Goal: Transaction & Acquisition: Purchase product/service

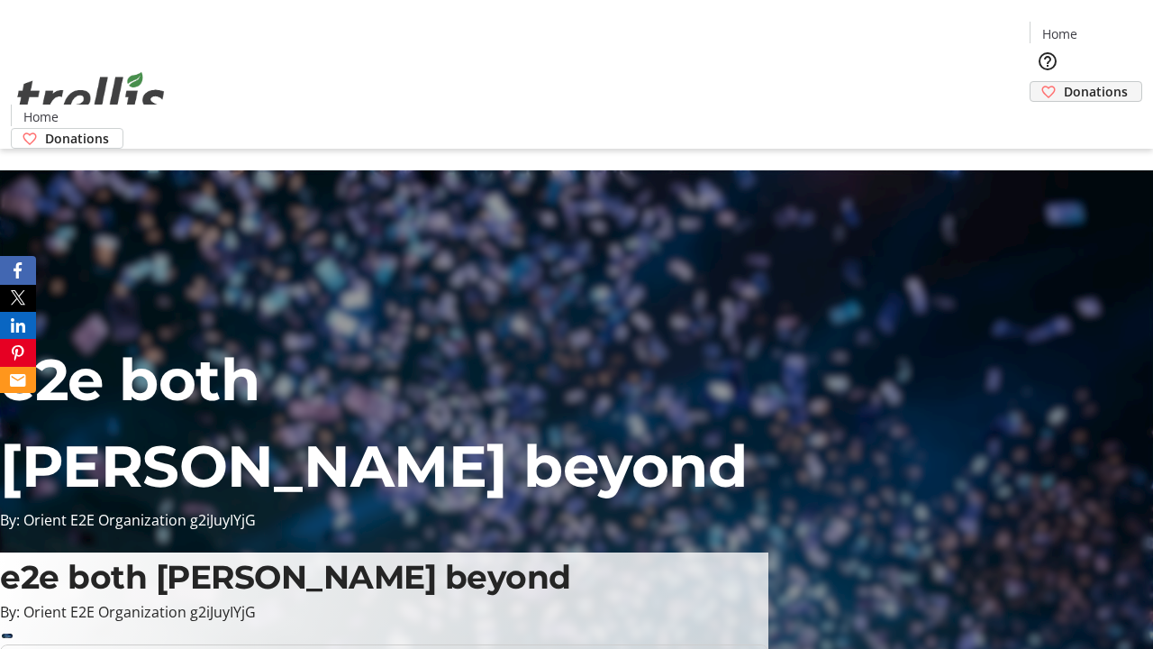
click at [1064, 82] on span "Donations" at bounding box center [1096, 91] width 64 height 19
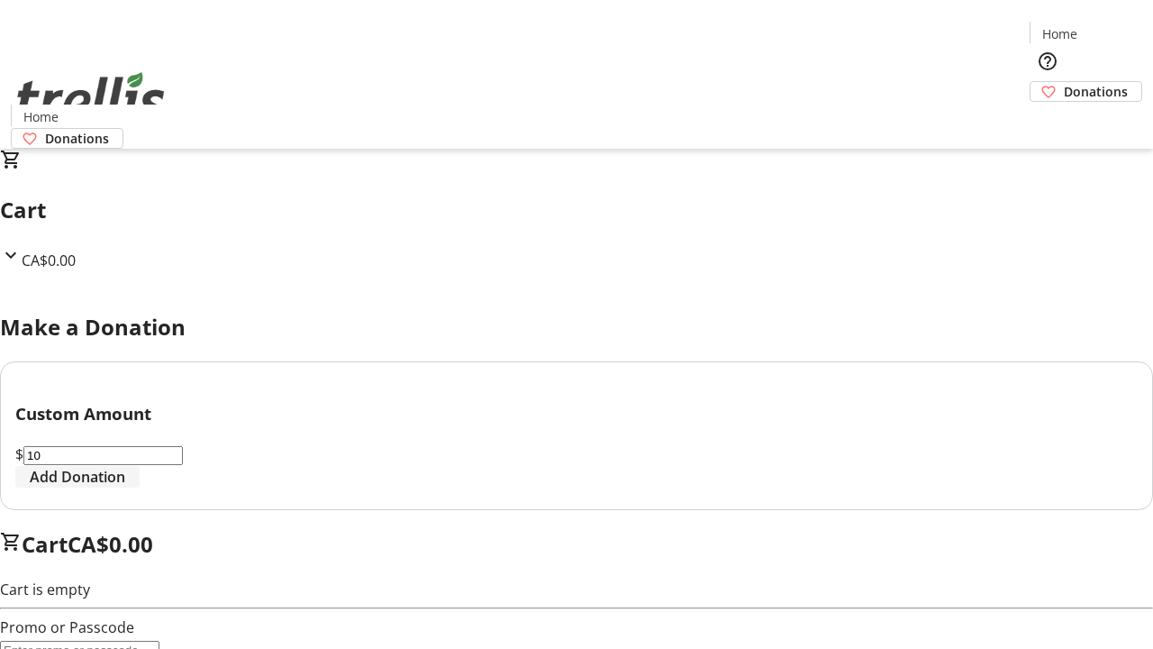
click at [125, 488] on span "Add Donation" at bounding box center [78, 477] width 96 height 22
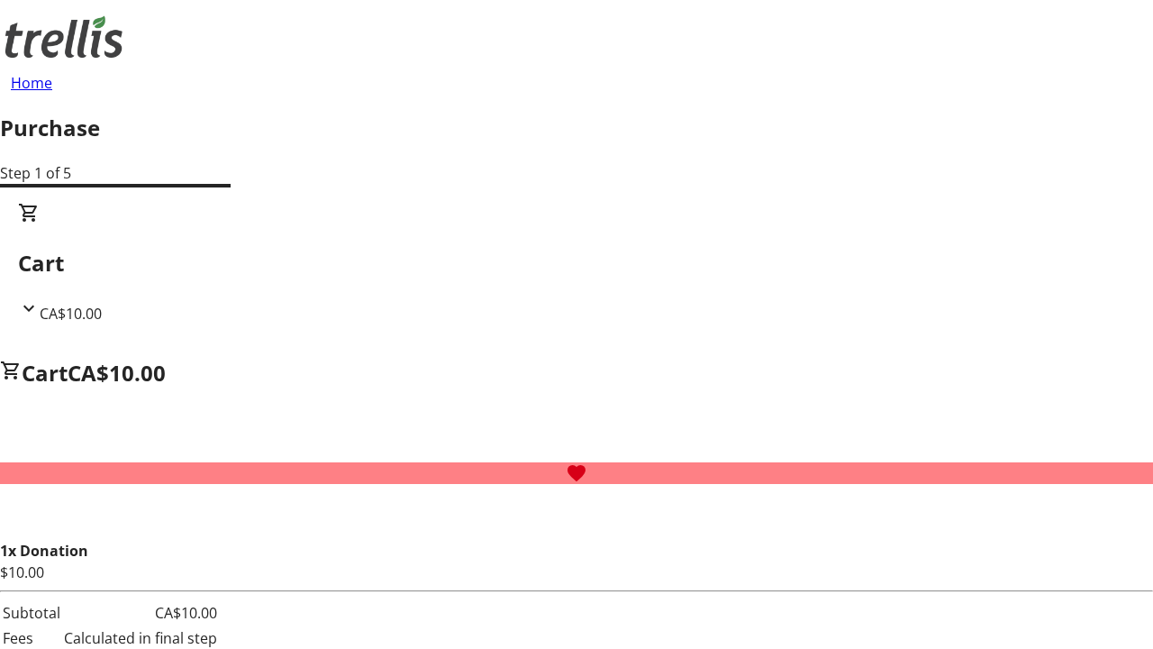
select select "CA"
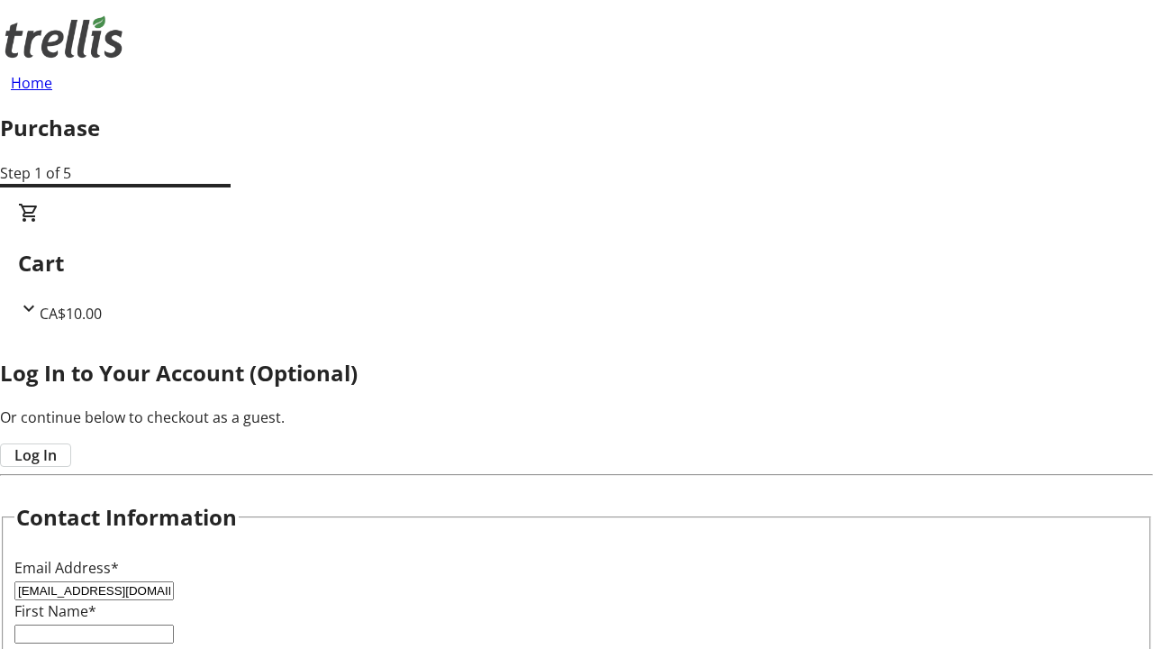
type input "[EMAIL_ADDRESS][DOMAIN_NAME]"
type input "[PERSON_NAME]"
type input "Lang"
type input "[STREET_ADDRESS][PERSON_NAME]"
type input "Kelowna"
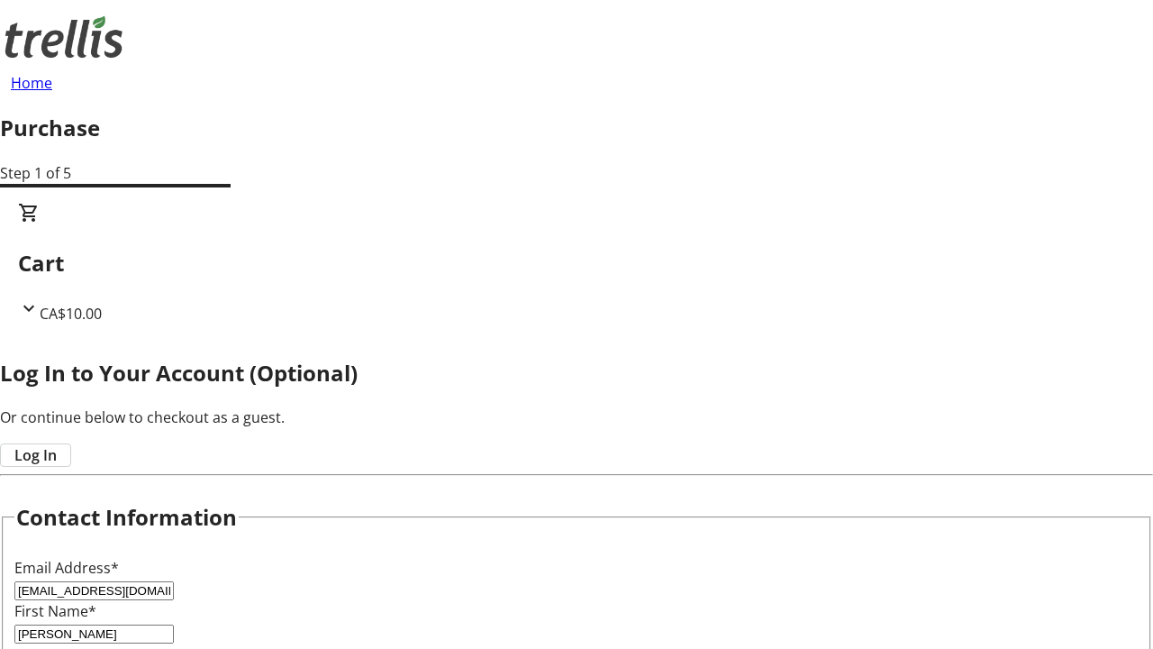
select select "BC"
type input "Kelowna"
type input "V1Y 0C2"
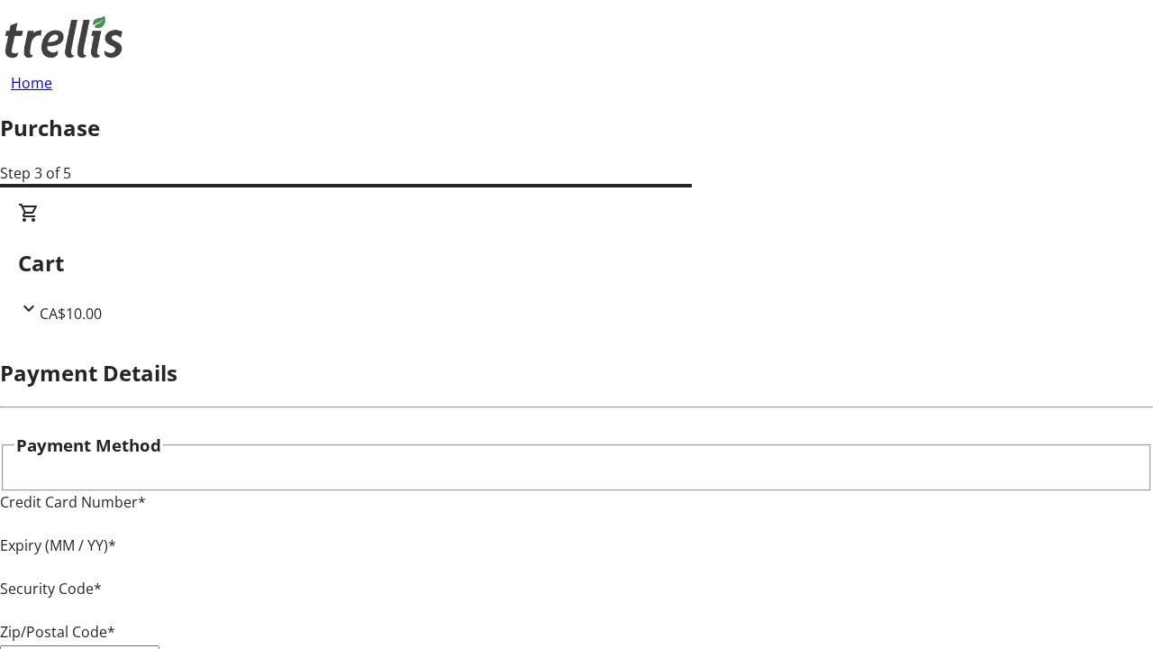
type input "V1Y 0C2"
